Goal: Book appointment/travel/reservation

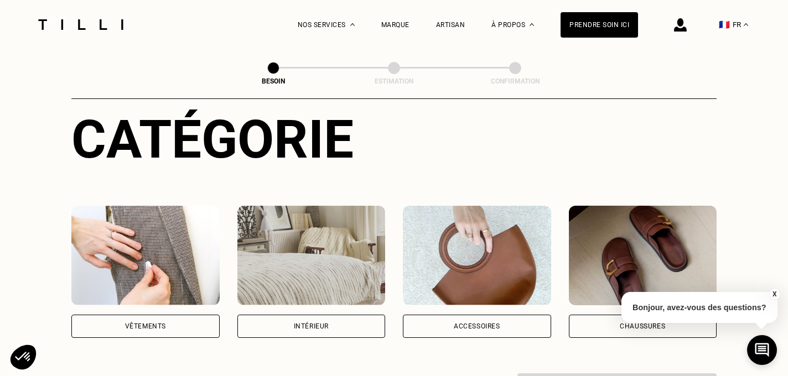
scroll to position [216, 0]
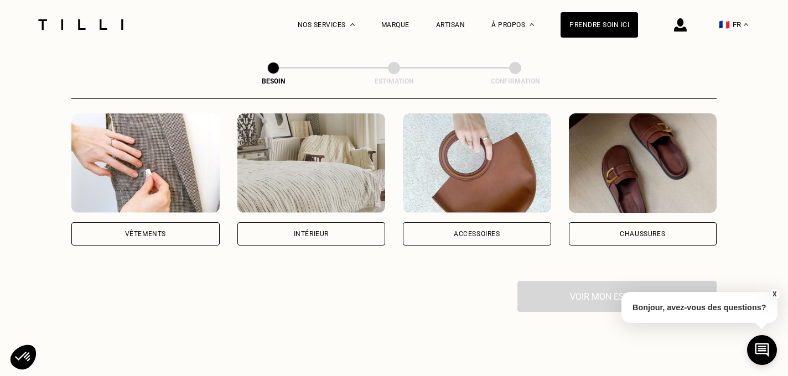
click at [160, 150] on img at bounding box center [145, 163] width 148 height 100
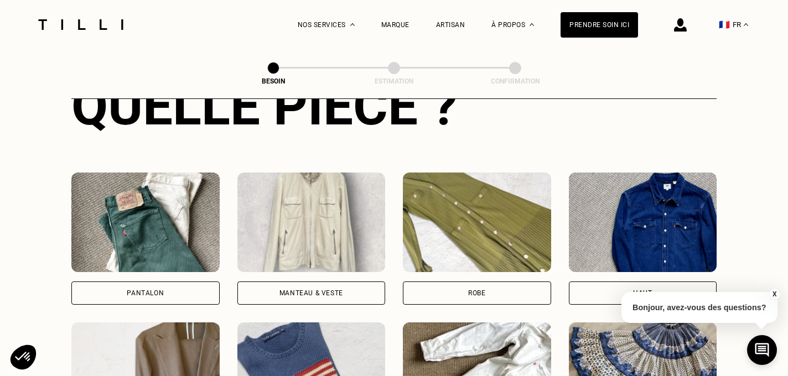
scroll to position [458, 0]
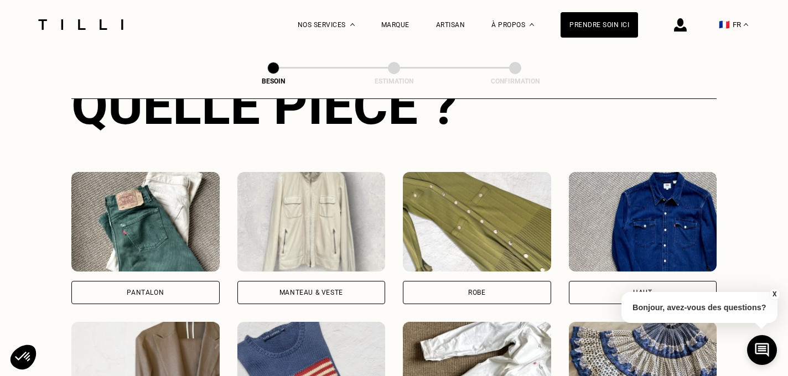
click at [443, 221] on img at bounding box center [477, 222] width 148 height 100
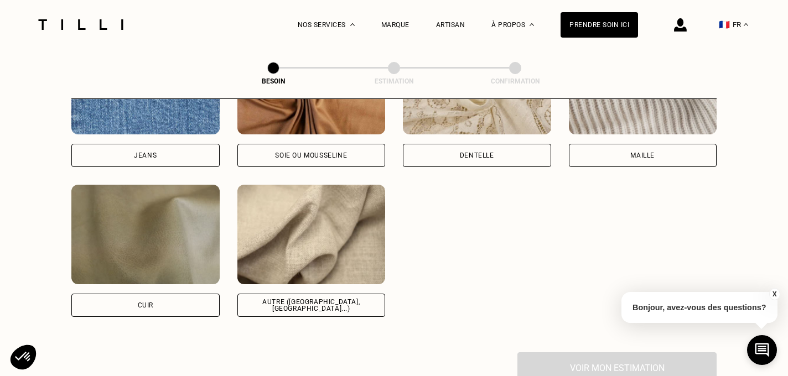
scroll to position [1268, 0]
click at [285, 293] on div "Autre ([GEOGRAPHIC_DATA], [GEOGRAPHIC_DATA]...)" at bounding box center [311, 304] width 148 height 23
select select "FR"
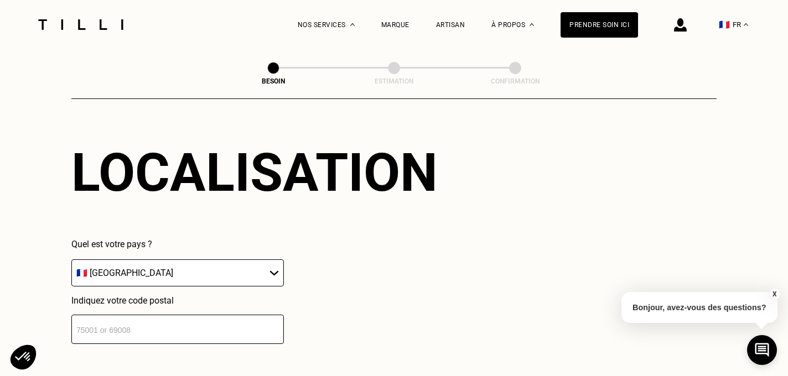
scroll to position [1526, 0]
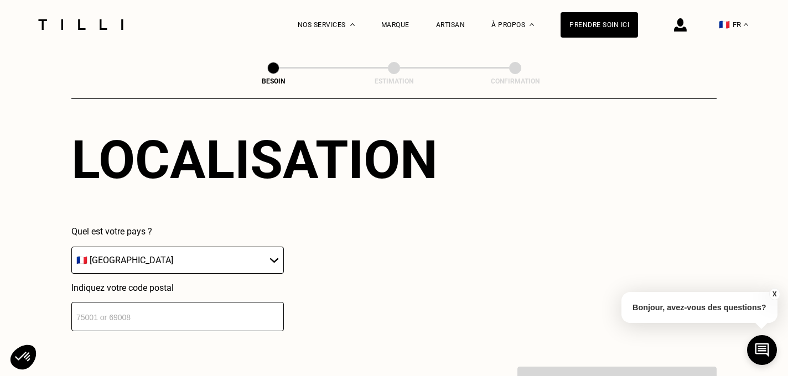
click at [136, 312] on input "number" at bounding box center [177, 316] width 212 height 29
type input "33000"
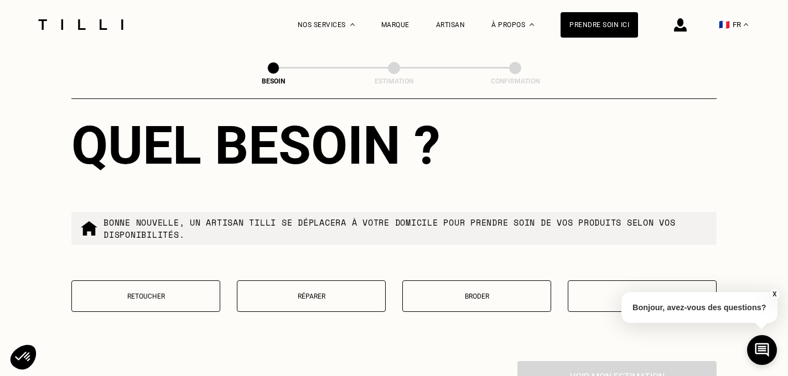
scroll to position [1815, 0]
click at [123, 280] on button "Retoucher" at bounding box center [145, 296] width 149 height 32
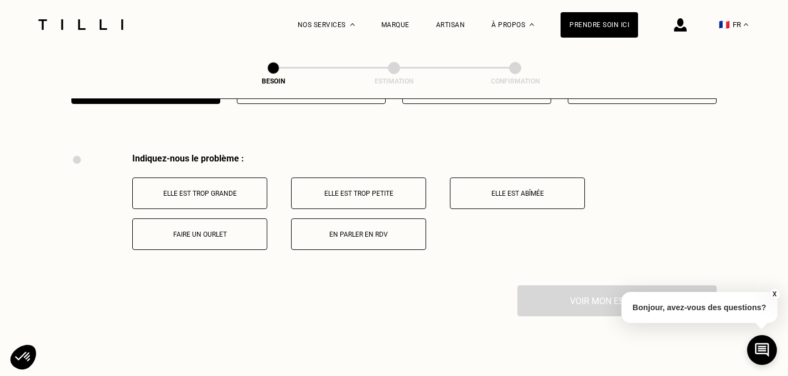
scroll to position [2040, 0]
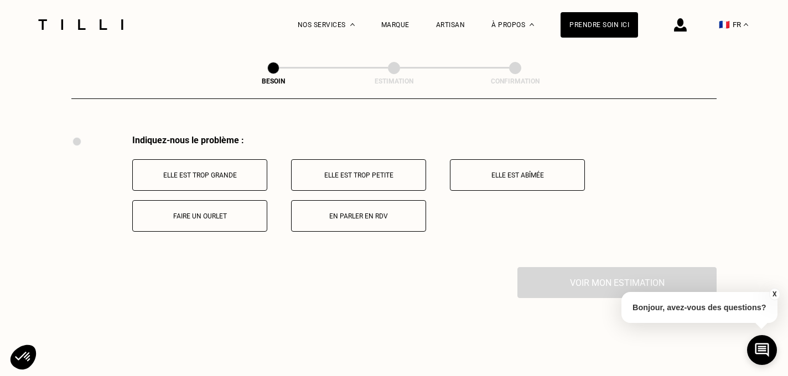
click at [341, 172] on p "Elle est trop petite" at bounding box center [358, 176] width 123 height 8
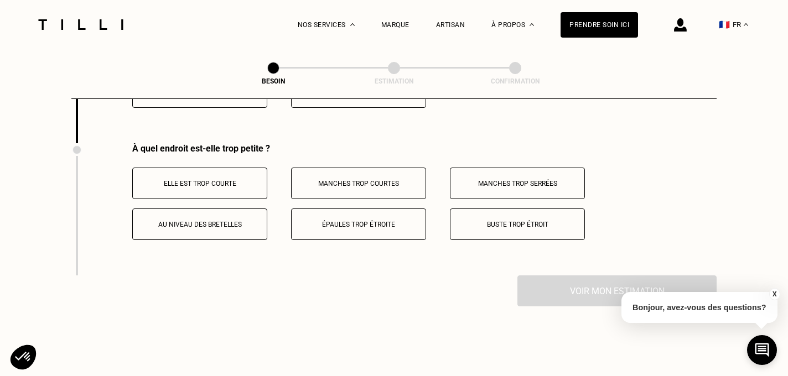
scroll to position [2173, 0]
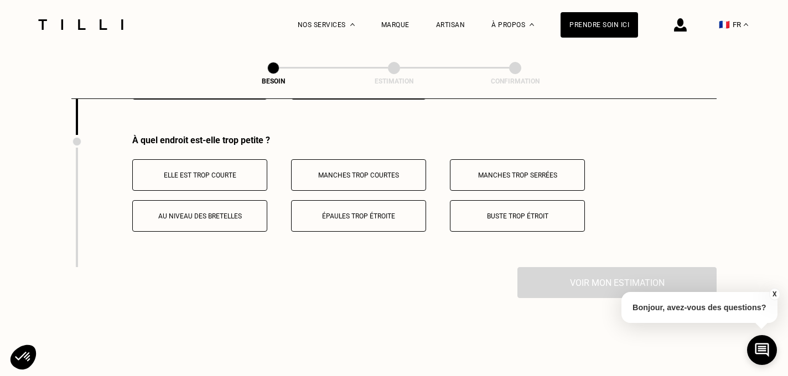
click at [499, 212] on p "Buste trop étroit" at bounding box center [517, 216] width 123 height 8
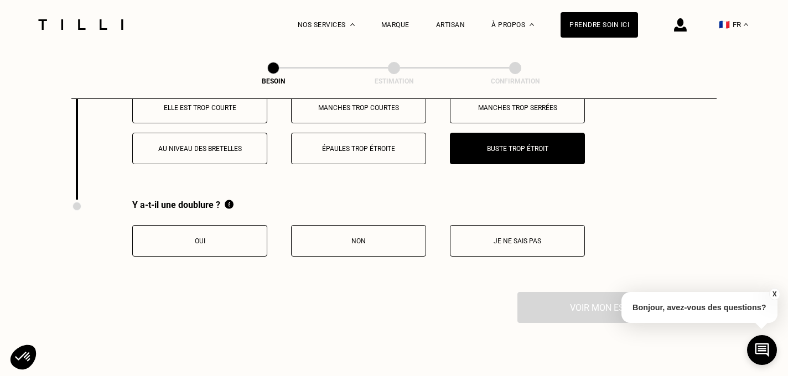
scroll to position [2241, 0]
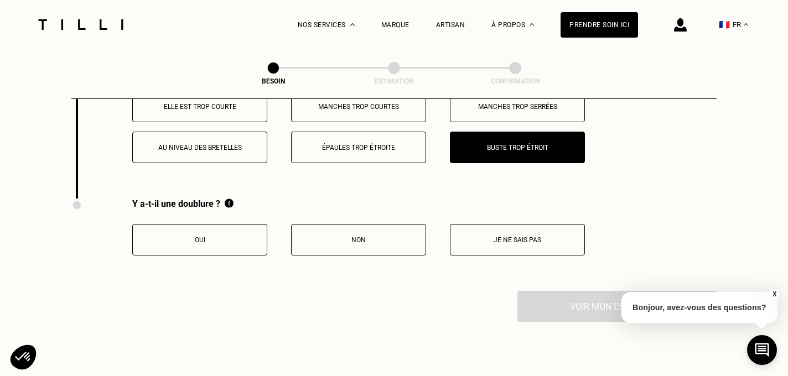
click at [549, 232] on button "Je ne sais pas" at bounding box center [517, 240] width 135 height 32
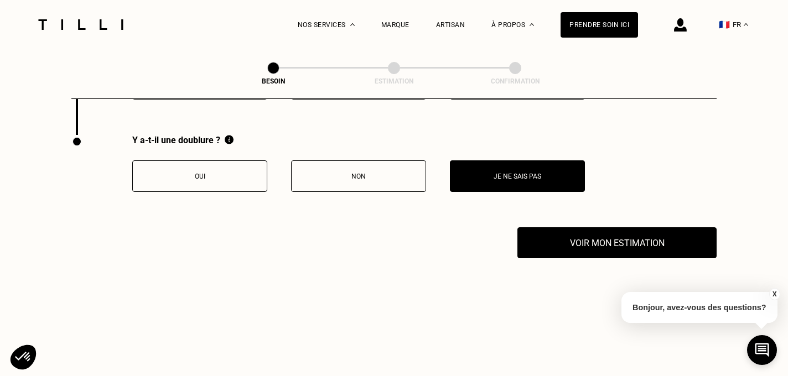
scroll to position [2325, 0]
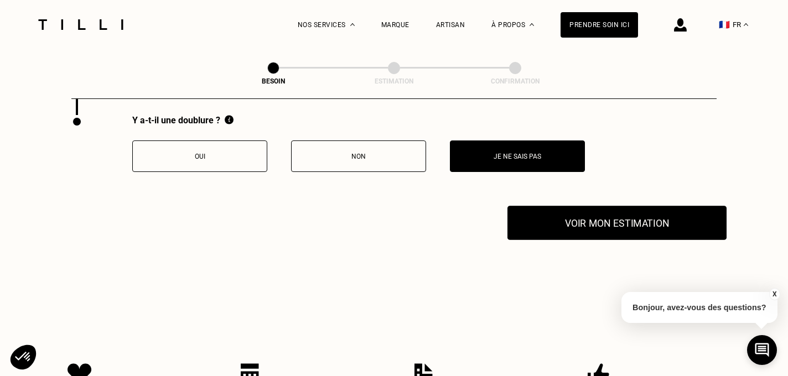
click at [611, 213] on button "Voir mon estimation" at bounding box center [616, 223] width 219 height 34
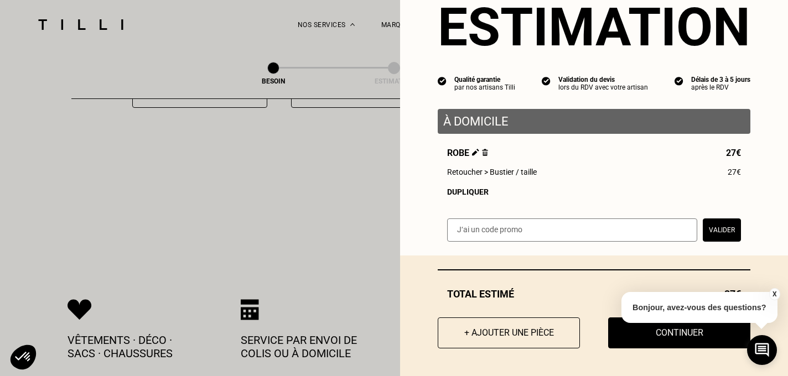
scroll to position [2392, 0]
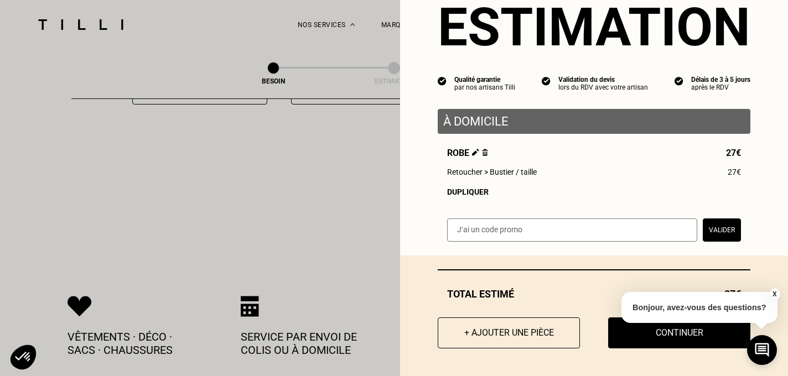
click at [770, 295] on button "X" at bounding box center [773, 294] width 11 height 12
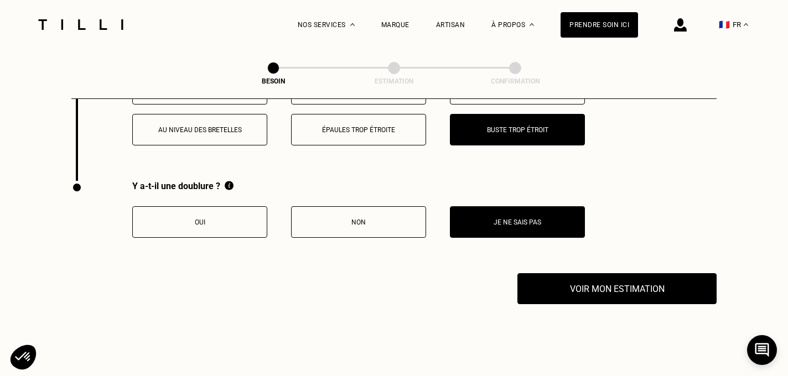
scroll to position [2258, 0]
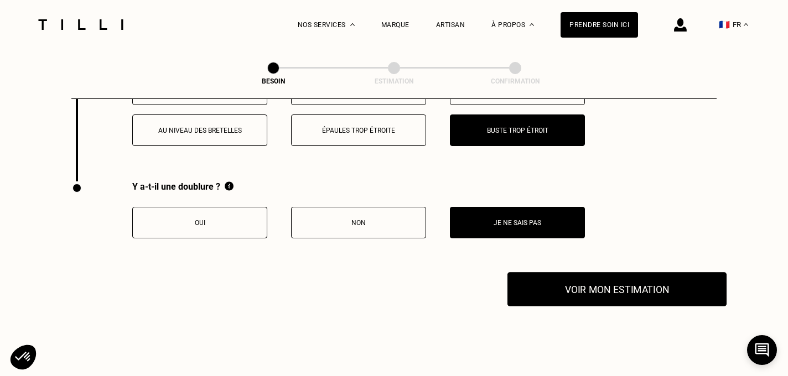
click at [611, 284] on button "Voir mon estimation" at bounding box center [616, 289] width 219 height 34
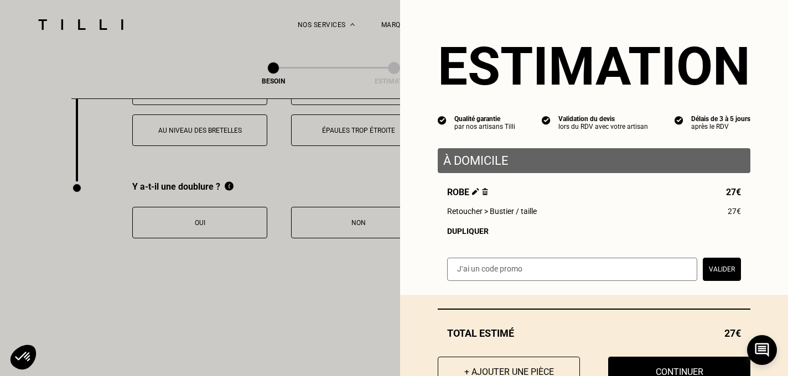
scroll to position [40, 0]
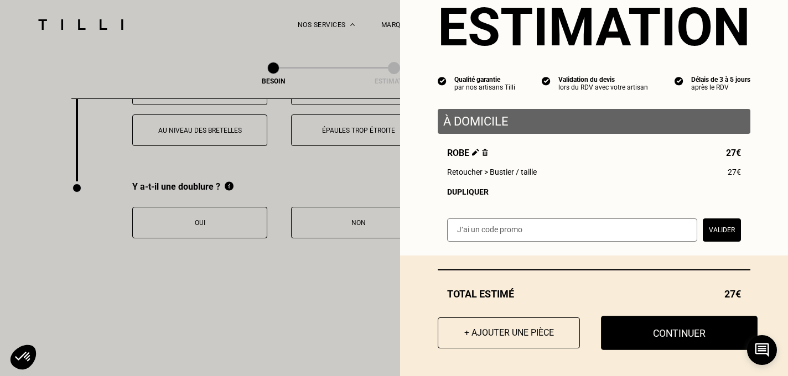
click at [662, 330] on button "Continuer" at bounding box center [679, 333] width 157 height 34
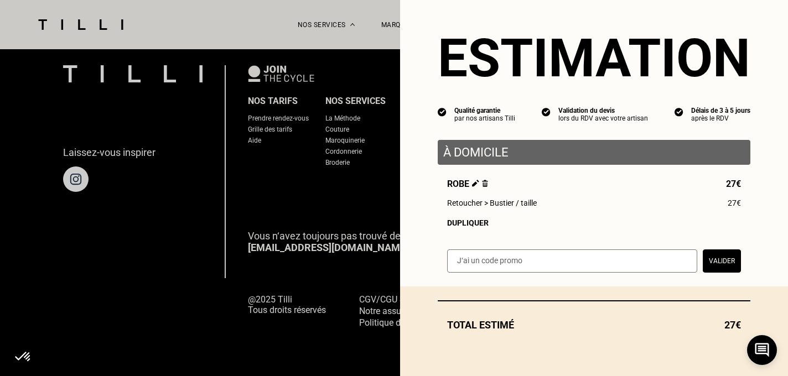
scroll to position [9, 0]
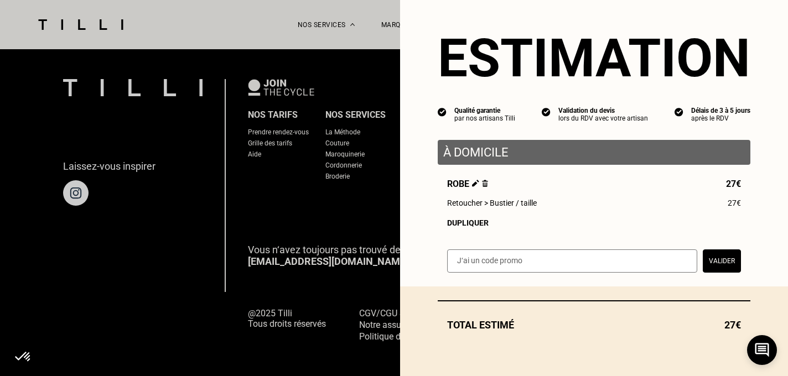
select select "FR"
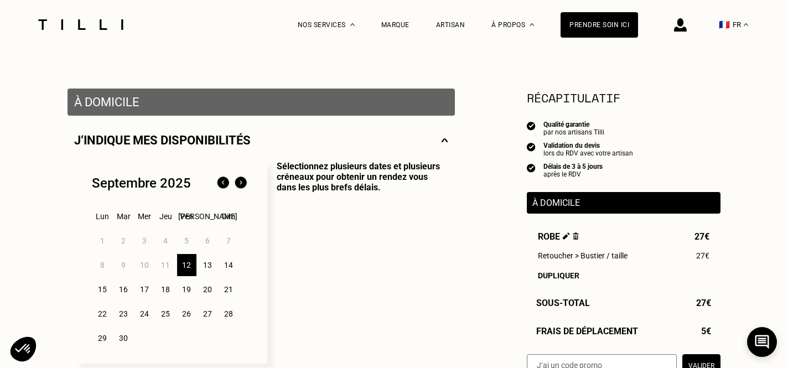
scroll to position [180, 0]
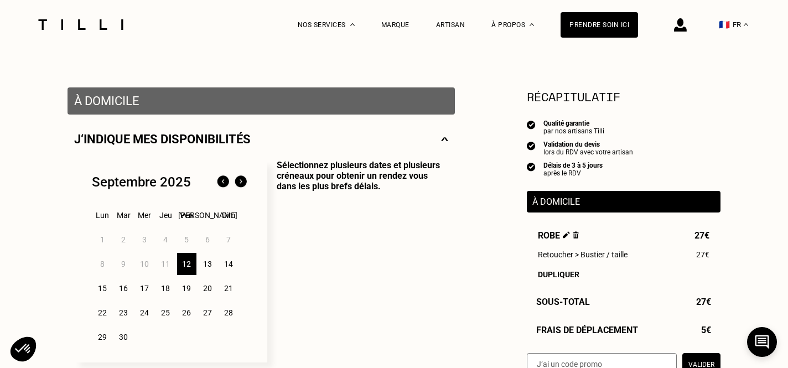
click at [185, 263] on div "12" at bounding box center [186, 264] width 19 height 22
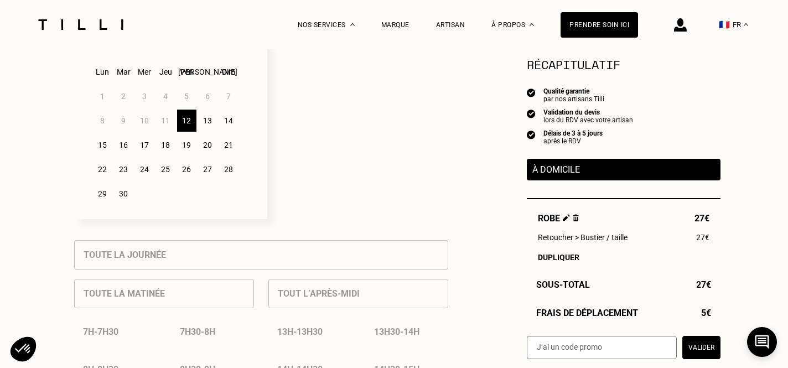
scroll to position [326, 0]
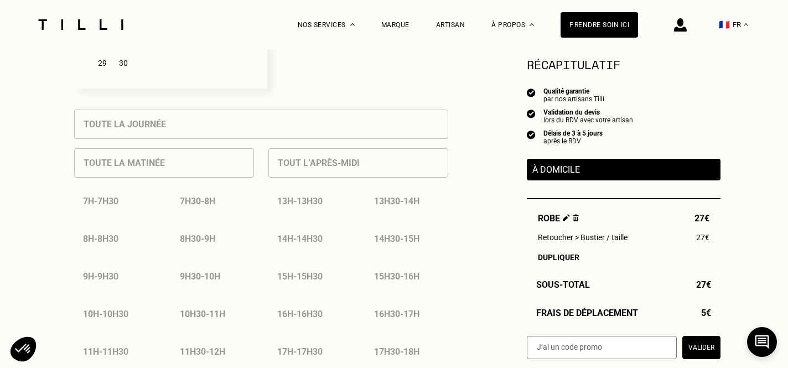
scroll to position [469, 0]
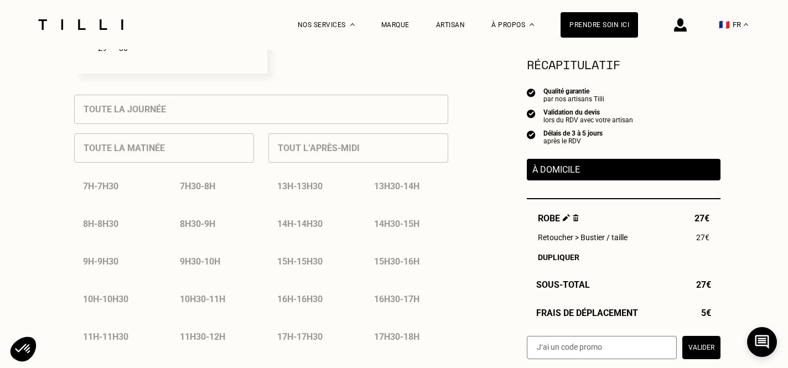
click at [295, 146] on div "Tout l’après-midi 13h - 13h30 13h30 - 14h 14h - 14h30 14h30 - 15h 15h - 15h30 1…" at bounding box center [358, 256] width 180 height 264
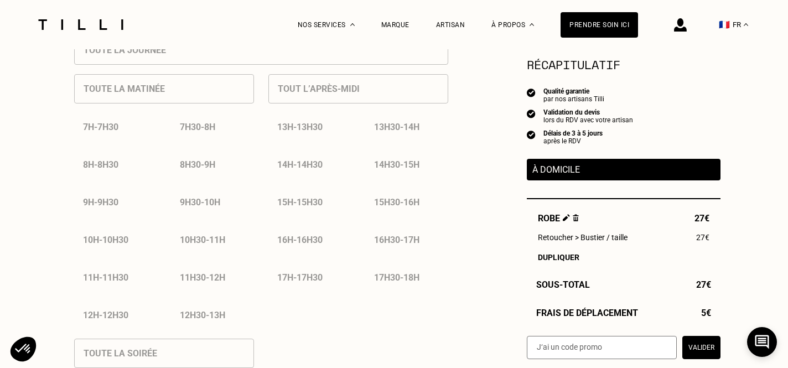
scroll to position [540, 0]
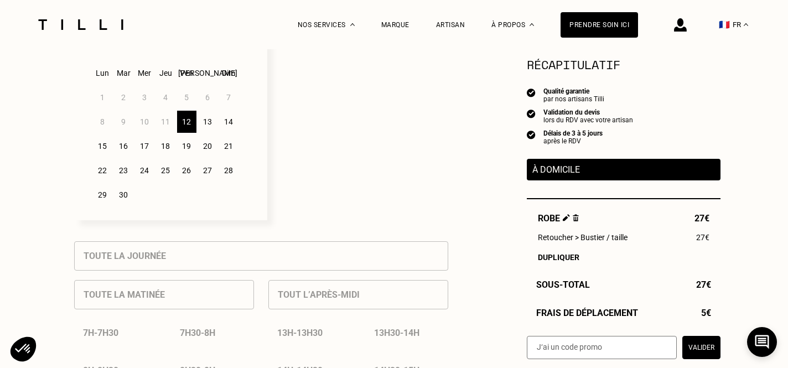
scroll to position [320, 0]
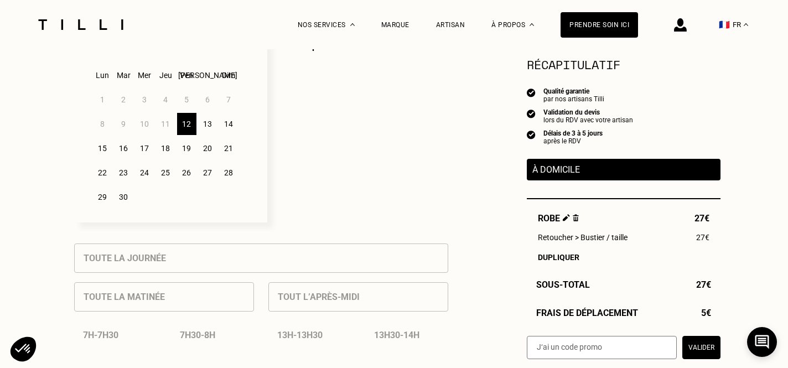
click at [208, 122] on div "13" at bounding box center [207, 124] width 19 height 22
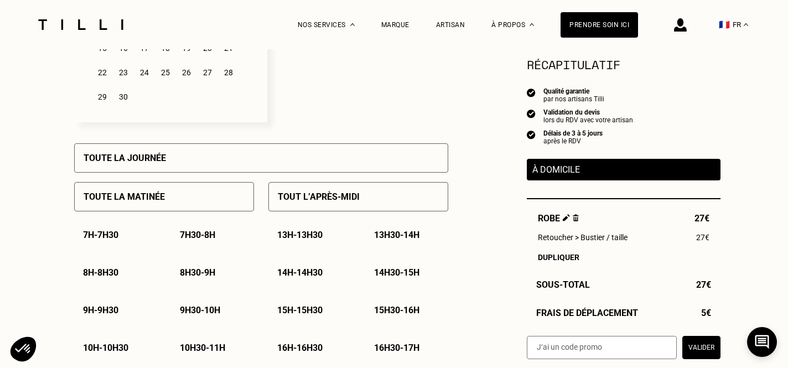
scroll to position [423, 0]
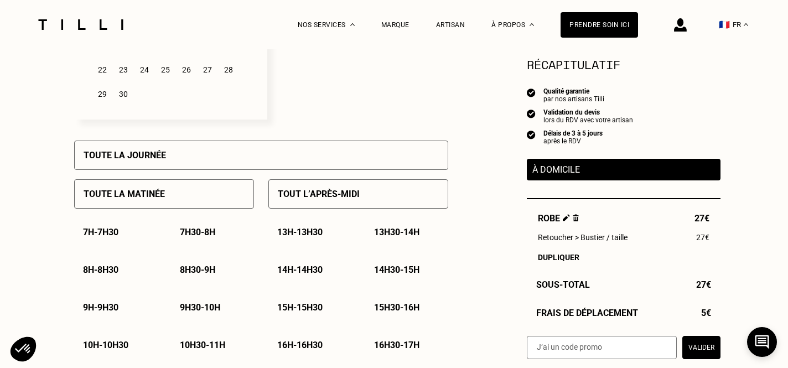
click at [144, 148] on div "Toute la journée" at bounding box center [261, 155] width 374 height 29
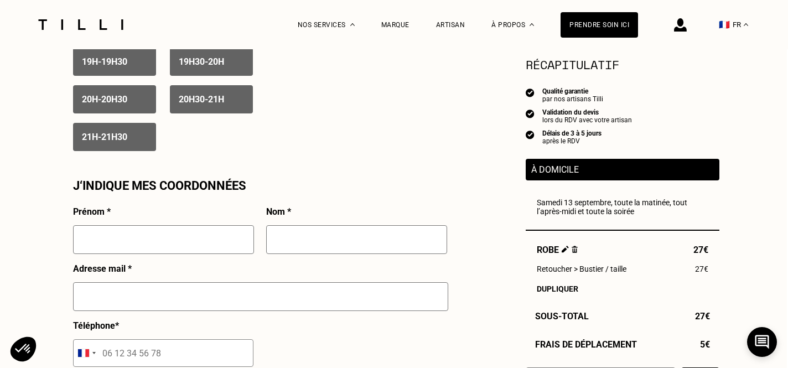
scroll to position [911, 1]
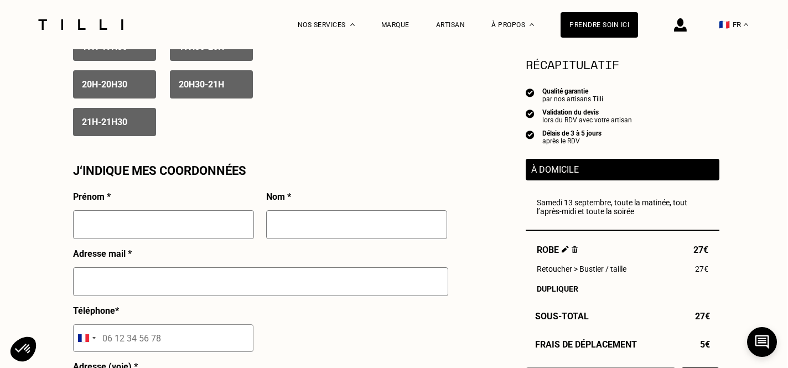
click at [146, 230] on input "text" at bounding box center [163, 224] width 181 height 29
type input "fanny"
type input "gautier"
type input "[EMAIL_ADDRESS][DOMAIN_NAME]"
type input "06 15 18 00 21"
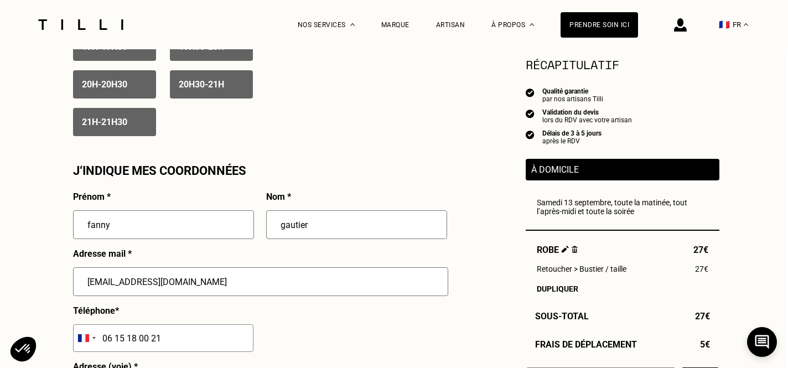
type input "[STREET_ADDRESS][PERSON_NAME]"
type input "[GEOGRAPHIC_DATA]"
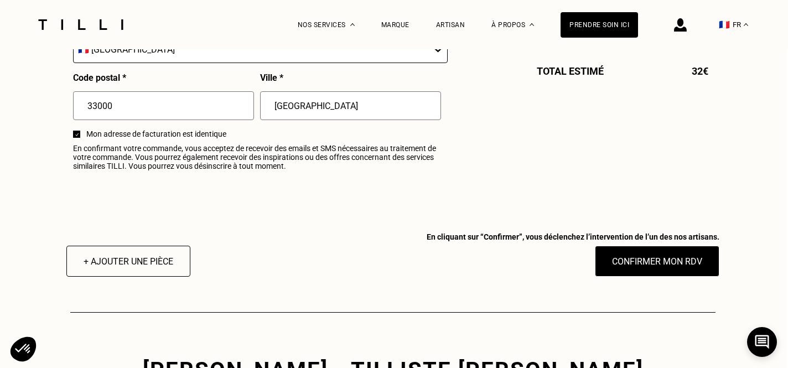
scroll to position [1390, 1]
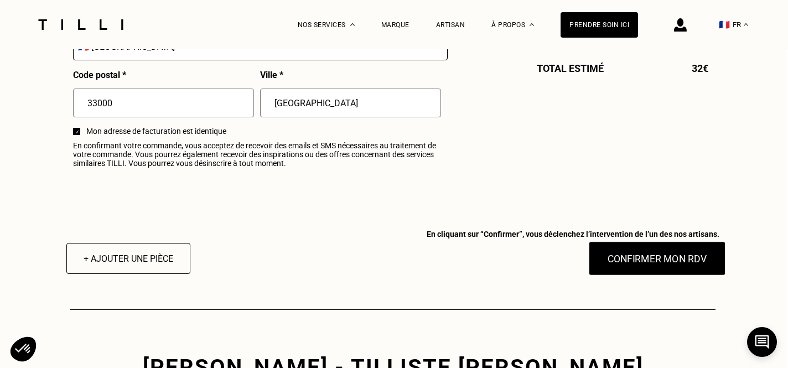
click at [633, 259] on button "Confirmer mon RDV" at bounding box center [657, 258] width 137 height 34
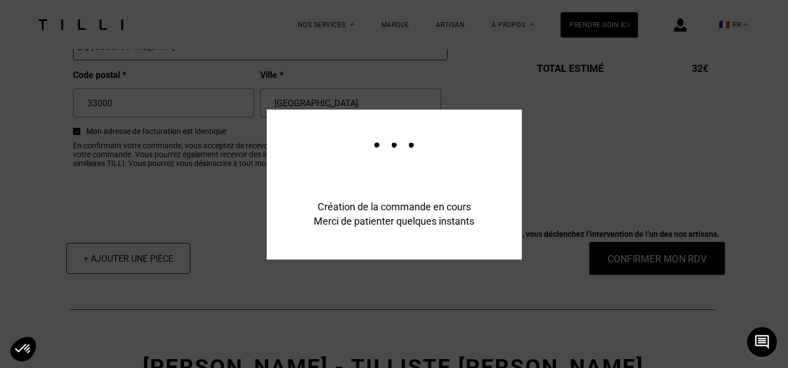
scroll to position [1417, 1]
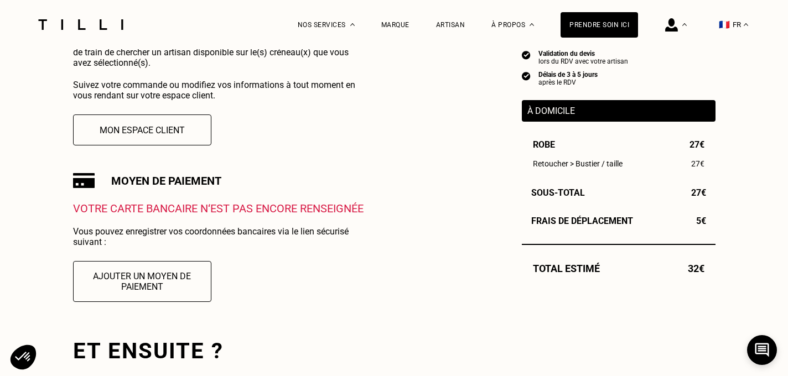
scroll to position [269, 0]
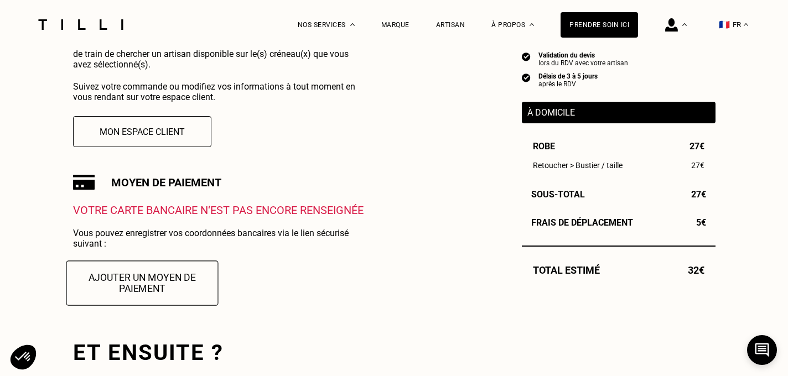
click at [135, 279] on button "Ajouter un moyen de paiement" at bounding box center [142, 283] width 152 height 45
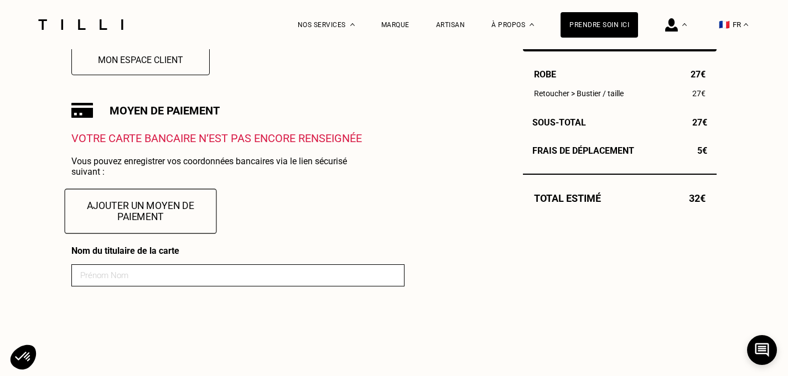
scroll to position [360, 0]
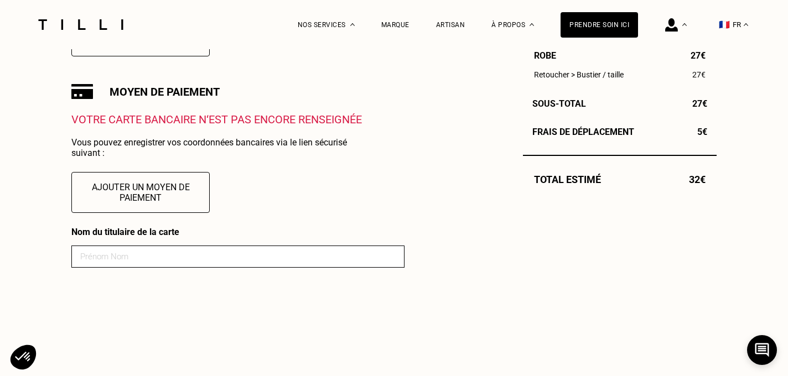
click at [151, 258] on input at bounding box center [237, 257] width 333 height 22
type input "[PERSON_NAME]"
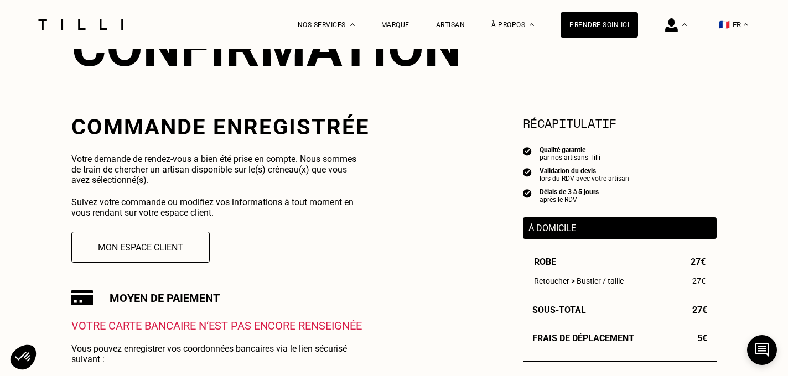
scroll to position [150, 0]
